Goal: Check status: Check status

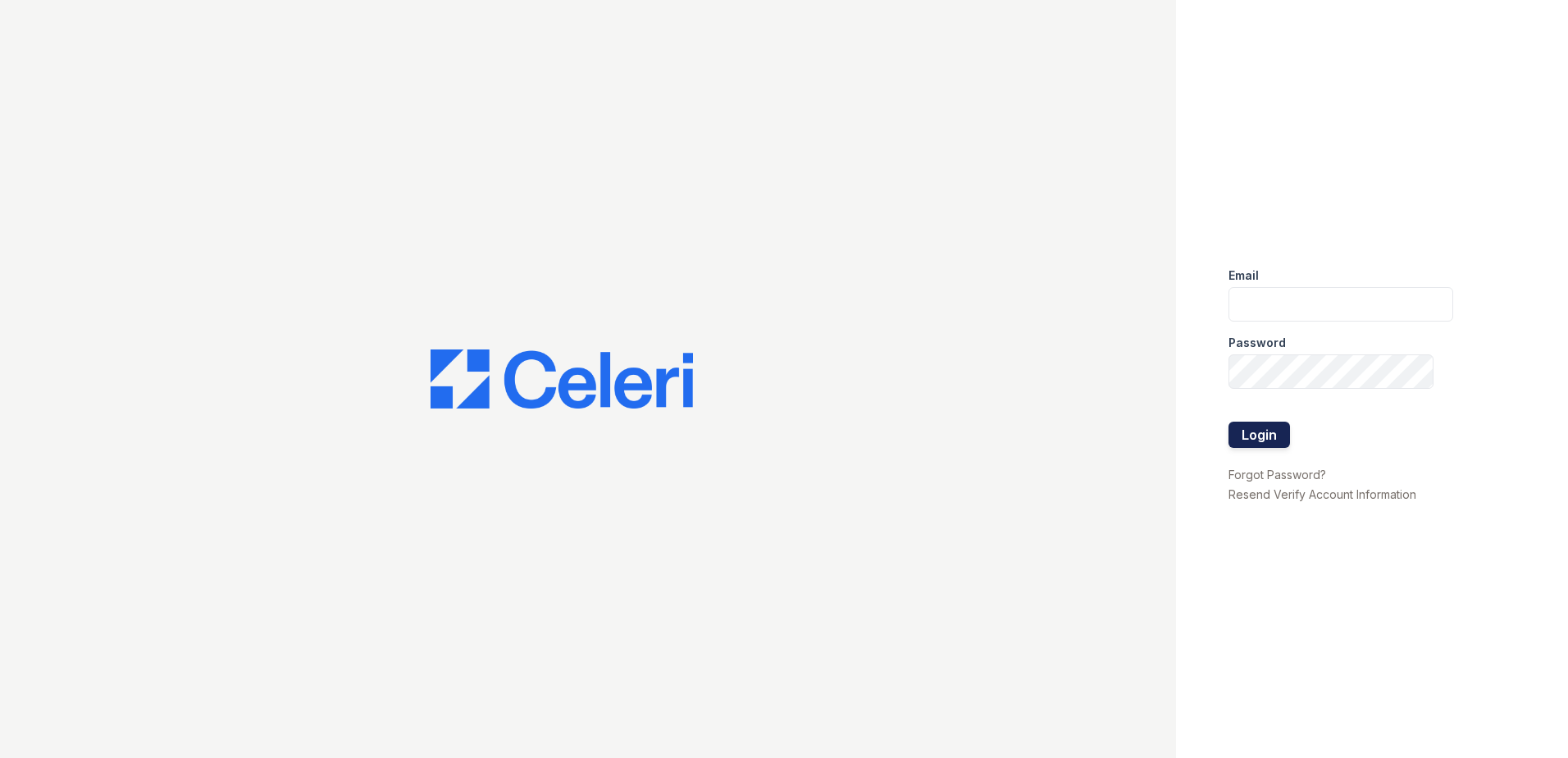
type input "tbain@trinity-pm.com"
click at [1260, 443] on button "Login" at bounding box center [1259, 434] width 61 height 26
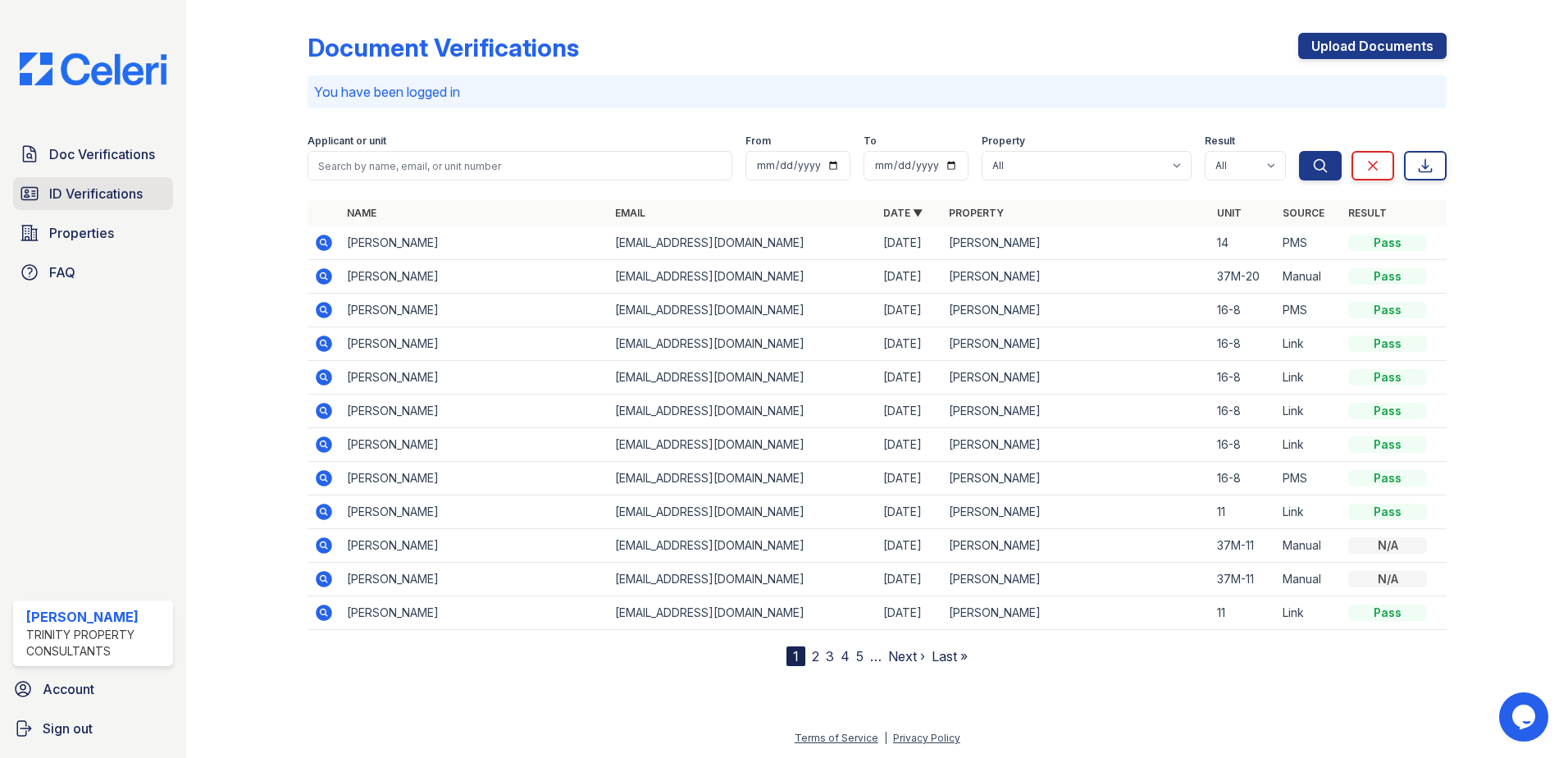
click at [120, 186] on span "ID Verifications" at bounding box center [96, 193] width 94 height 20
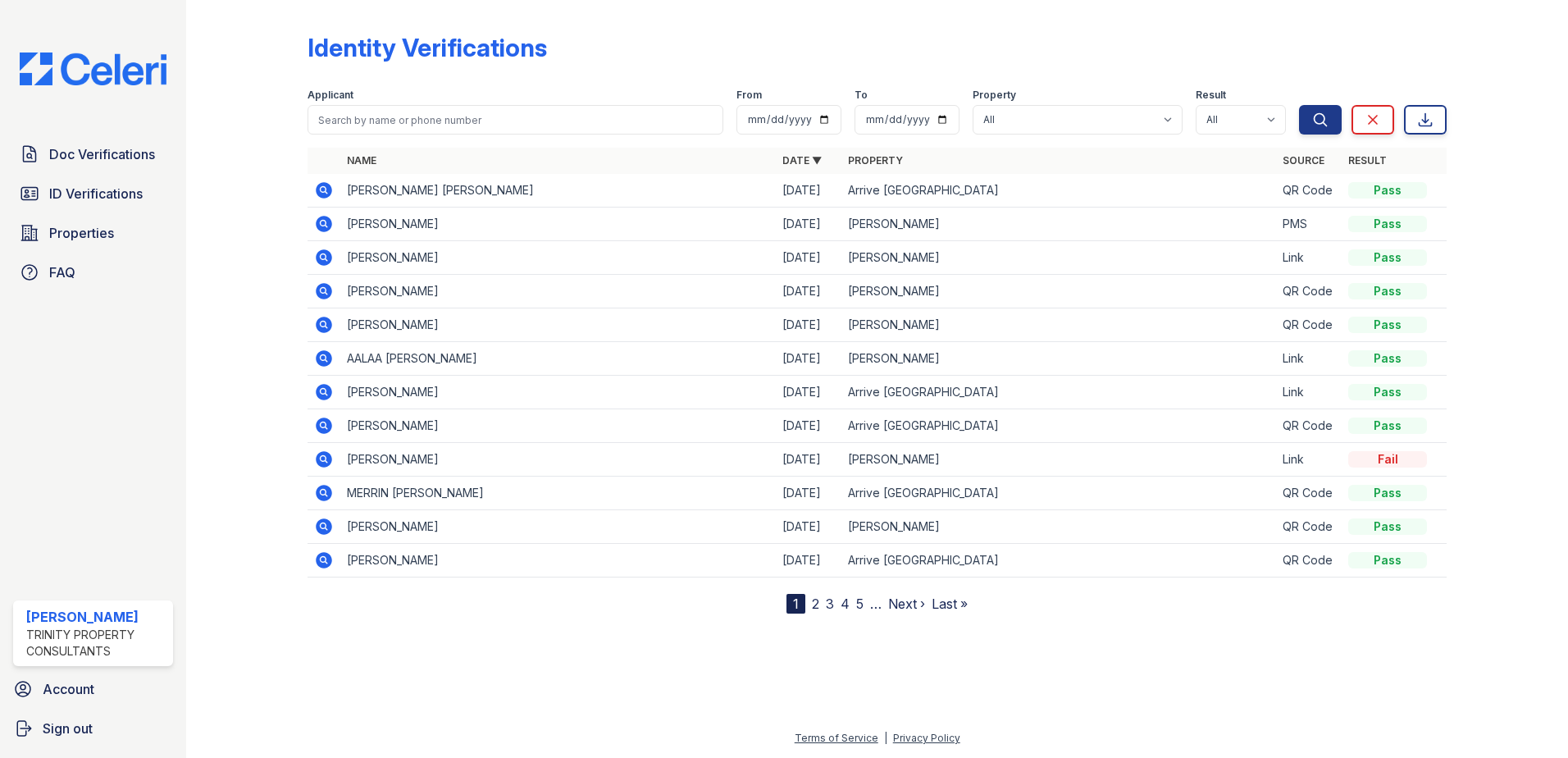
click at [320, 194] on icon at bounding box center [323, 190] width 16 height 16
